Goal: Information Seeking & Learning: Learn about a topic

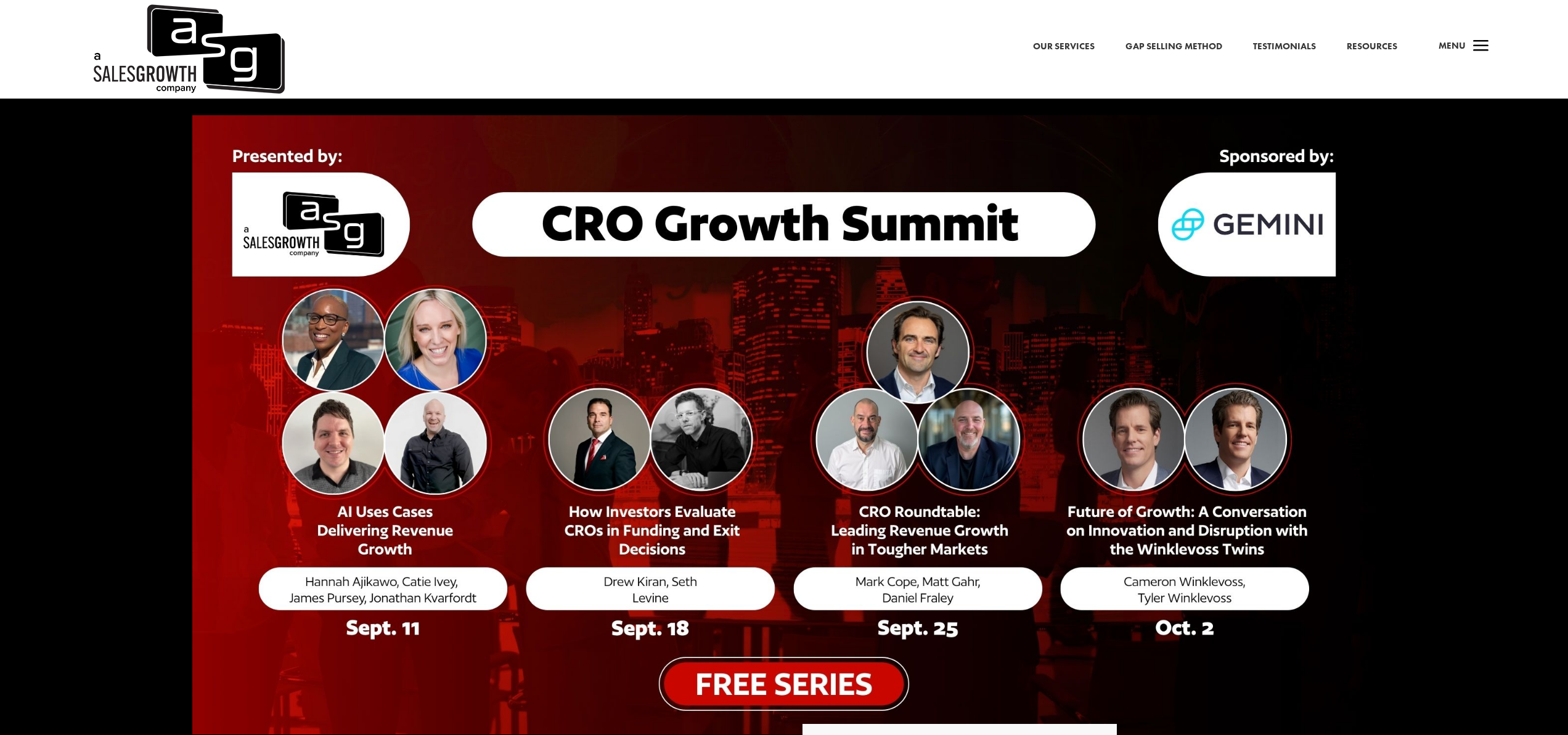
click at [1479, 44] on span "a" at bounding box center [1481, 47] width 25 height 25
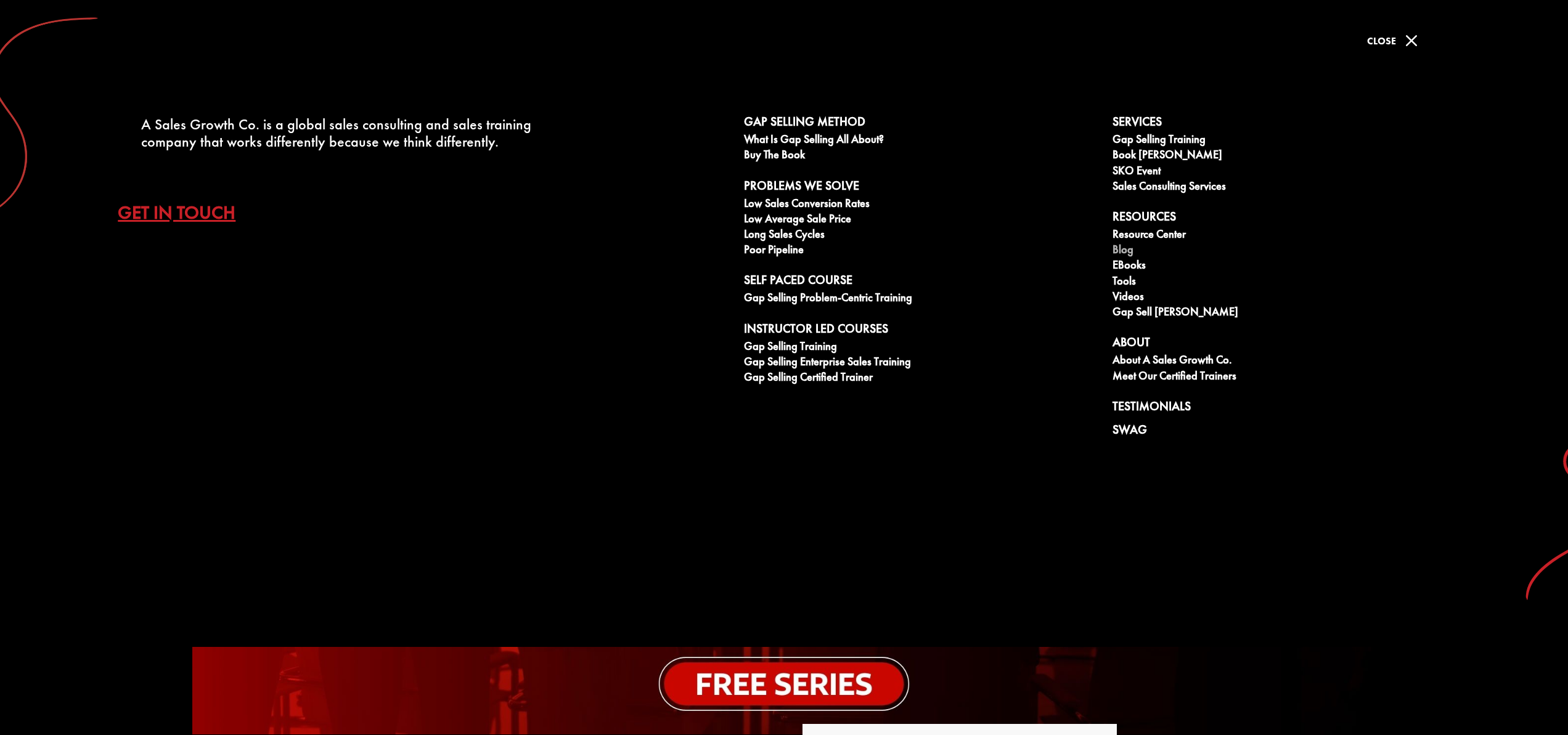
click at [1125, 248] on link "Blog" at bounding box center [1290, 251] width 355 height 15
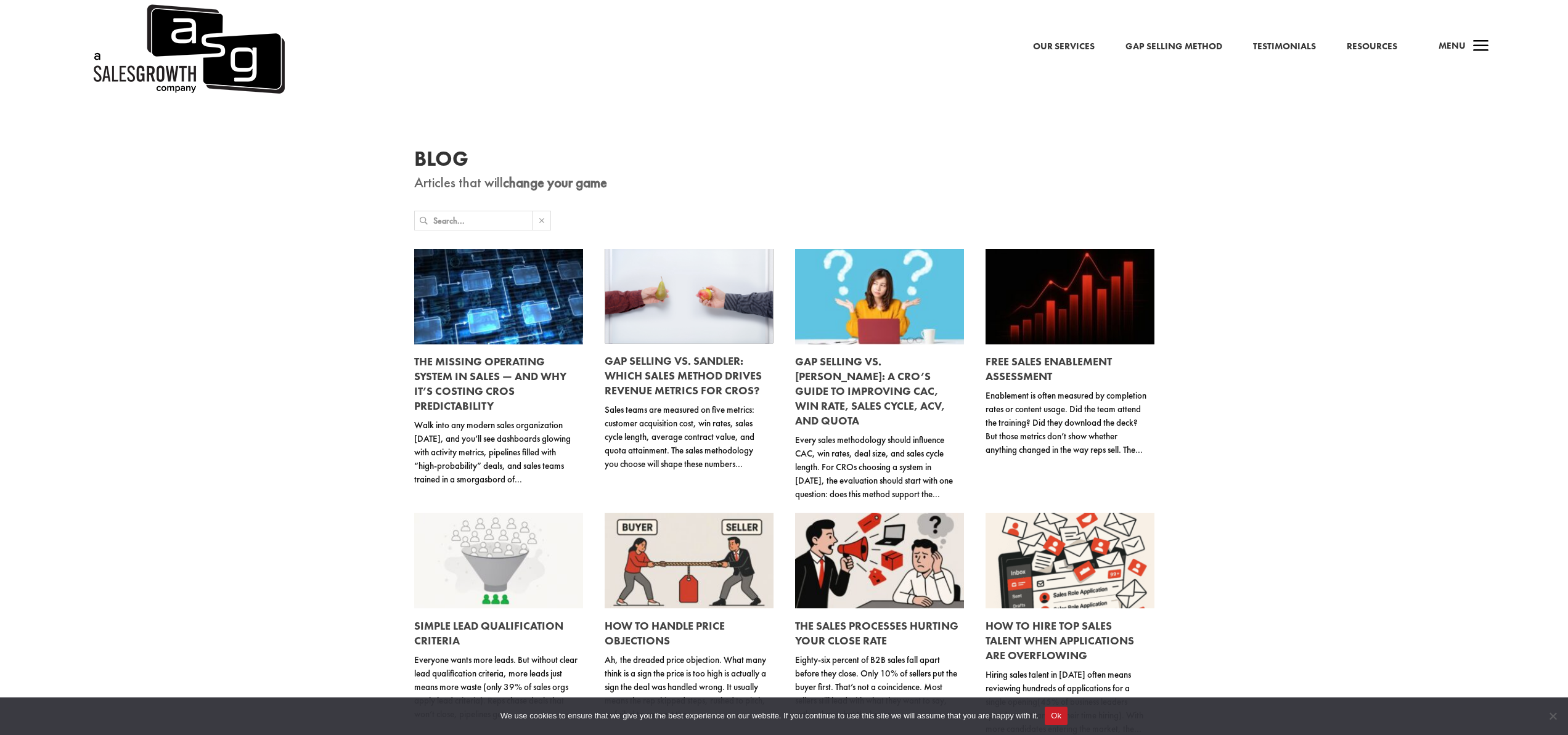
click at [476, 376] on link "The Missing Operating System in Sales — And Why It’s Costing CROs Predictability" at bounding box center [490, 384] width 152 height 58
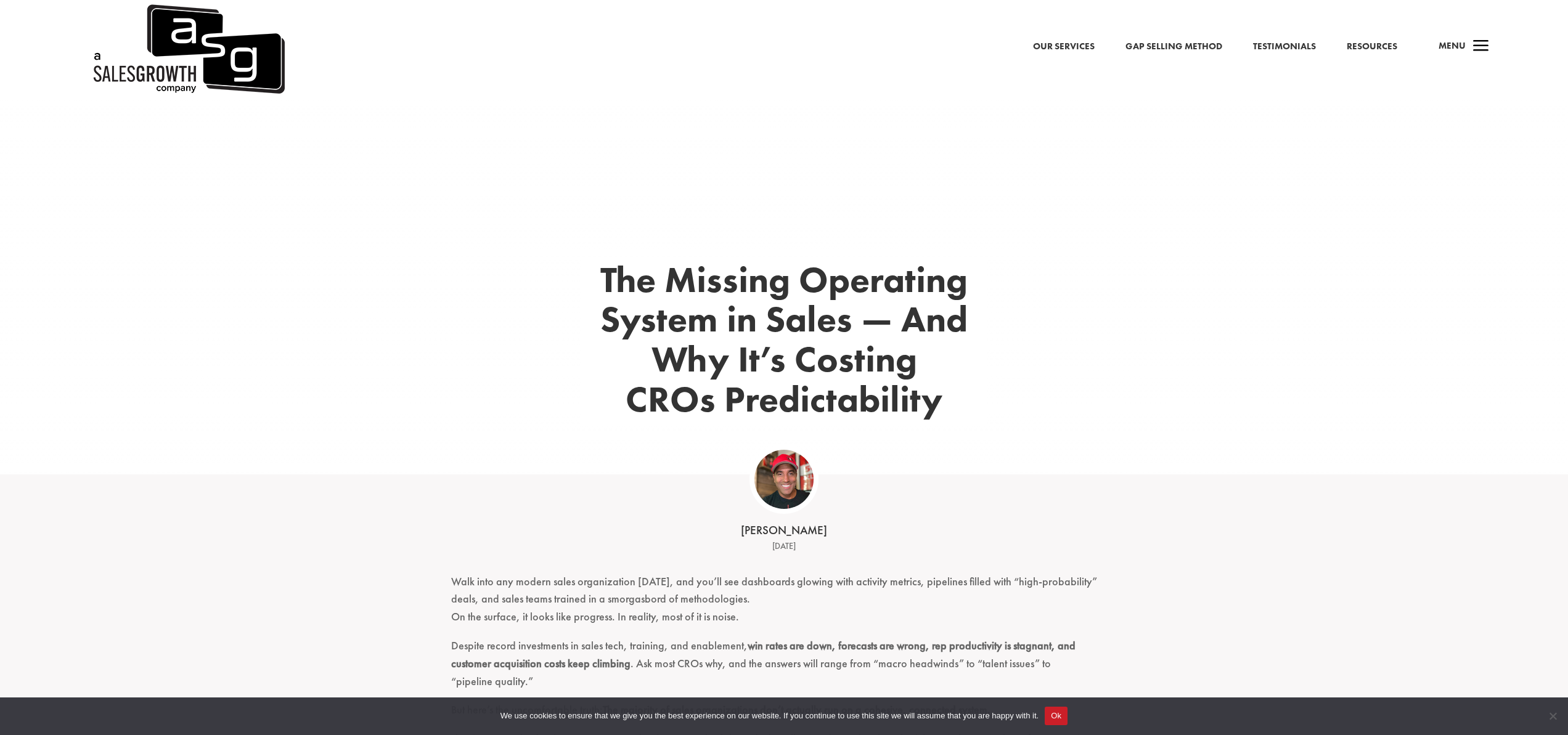
scroll to position [12, 0]
